Goal: Information Seeking & Learning: Find specific fact

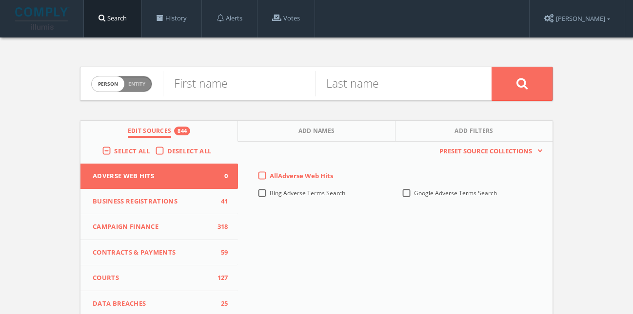
click at [167, 148] on label "Deselect All" at bounding box center [191, 152] width 49 height 10
click at [0, 0] on input "Deselect All" at bounding box center [0, 0] width 0 height 0
click at [114, 148] on label "Select All" at bounding box center [134, 152] width 40 height 10
click at [0, 0] on input "Select All" at bounding box center [0, 0] width 0 height 0
click at [221, 93] on input "text" at bounding box center [239, 83] width 152 height 25
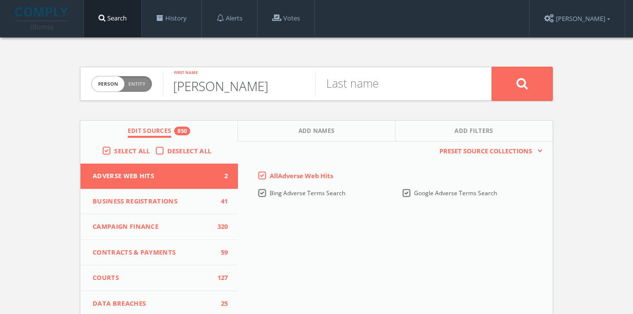
type input "[PERSON_NAME]"
click at [318, 128] on span "Add Names" at bounding box center [316, 132] width 37 height 11
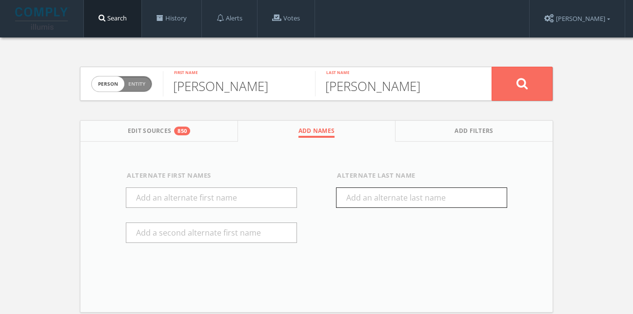
click at [365, 204] on input "text" at bounding box center [421, 198] width 171 height 20
type input "[PERSON_NAME]"
click at [521, 82] on icon at bounding box center [522, 84] width 12 height 12
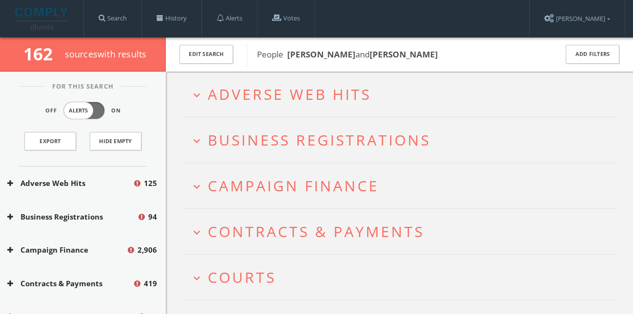
click at [82, 249] on button "Campaign Finance" at bounding box center [66, 250] width 119 height 11
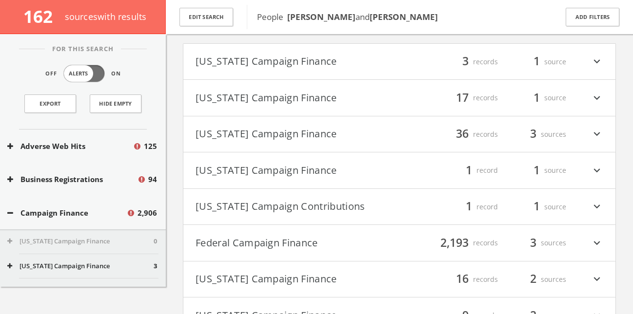
scroll to position [177, 0]
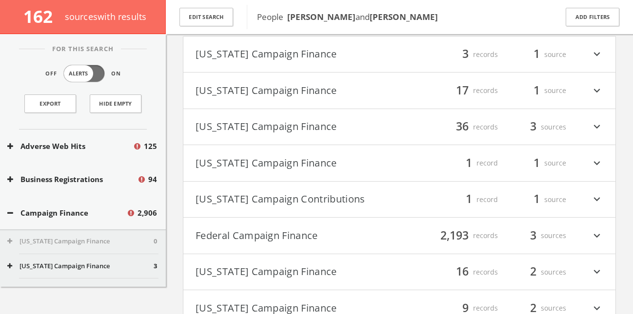
click at [292, 238] on button "Federal Campaign Finance" at bounding box center [297, 236] width 204 height 17
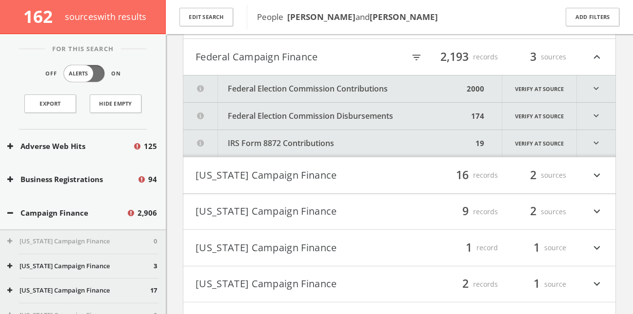
scroll to position [365, 0]
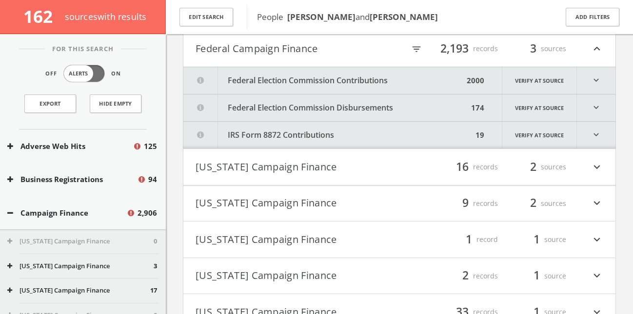
click at [304, 85] on button "Federal Election Commission Contributions" at bounding box center [323, 80] width 280 height 27
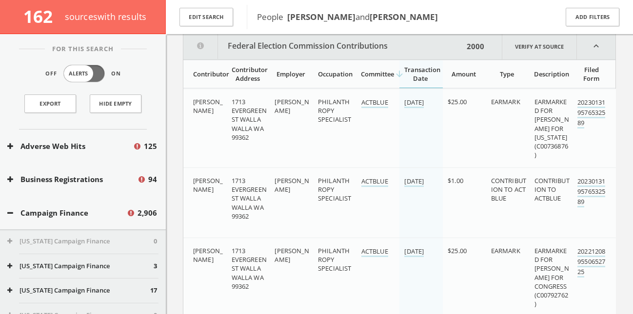
scroll to position [401, 0]
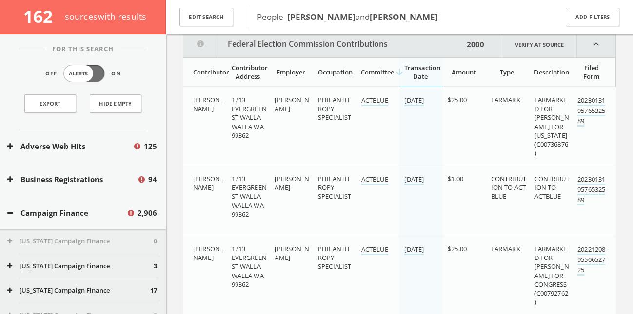
click at [244, 72] on div "Contributor Address" at bounding box center [248, 72] width 33 height 18
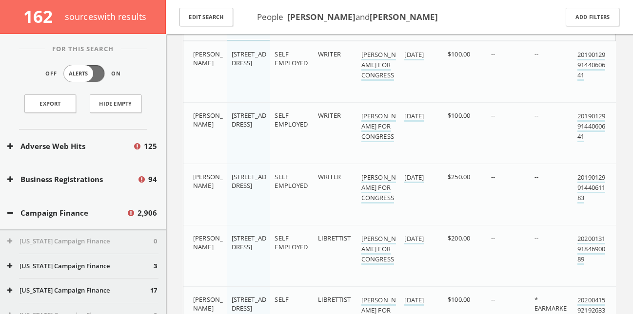
scroll to position [498, 0]
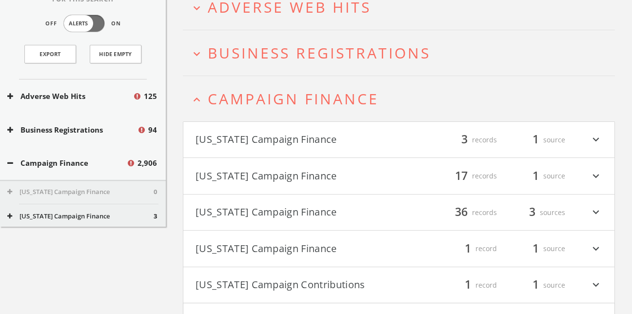
scroll to position [0, 0]
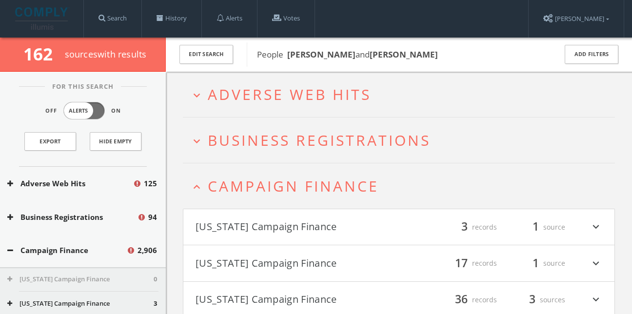
click at [206, 195] on h2 "expand_less Campaign Finance" at bounding box center [399, 185] width 432 height 45
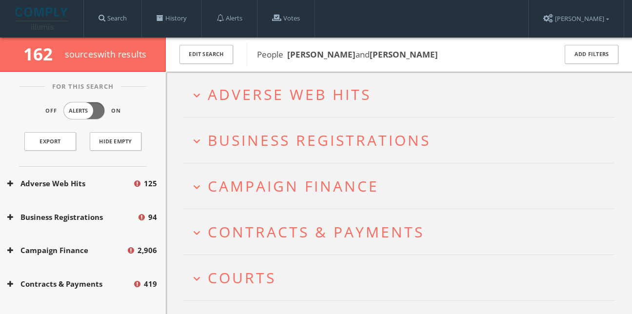
click at [205, 192] on button "expand_more Campaign Finance" at bounding box center [402, 186] width 425 height 16
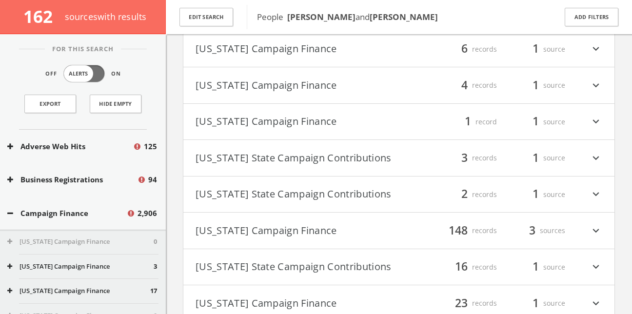
scroll to position [958, 0]
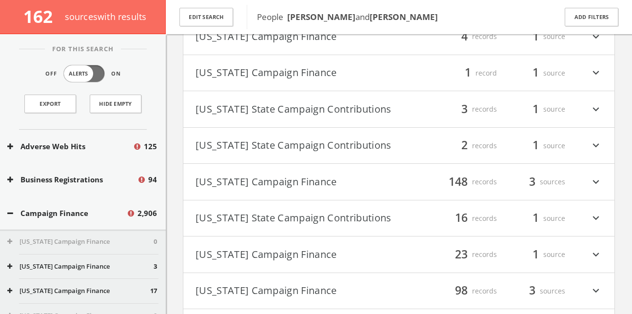
click at [240, 154] on button "[US_STATE] State Campaign Contributions" at bounding box center [296, 145] width 203 height 17
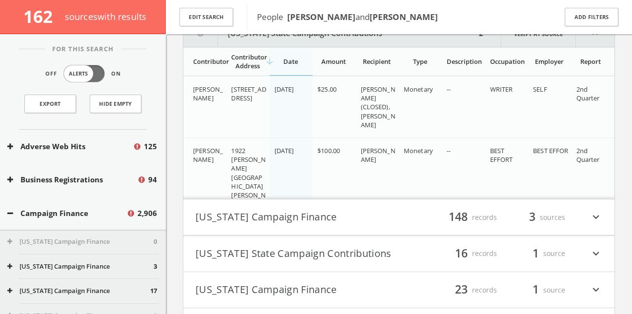
scroll to position [1103, 0]
